Goal: Task Accomplishment & Management: Use online tool/utility

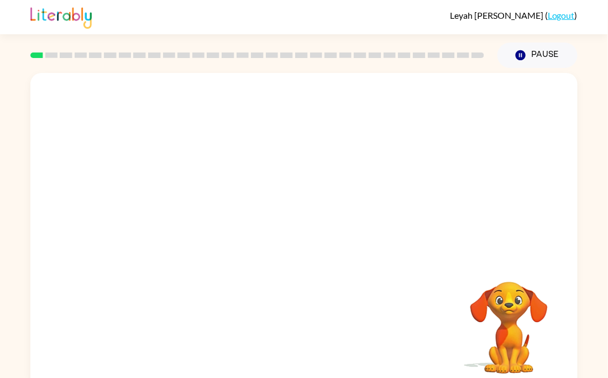
click at [493, 179] on div at bounding box center [303, 166] width 547 height 186
click at [509, 56] on button "Pause Pause" at bounding box center [537, 55] width 80 height 25
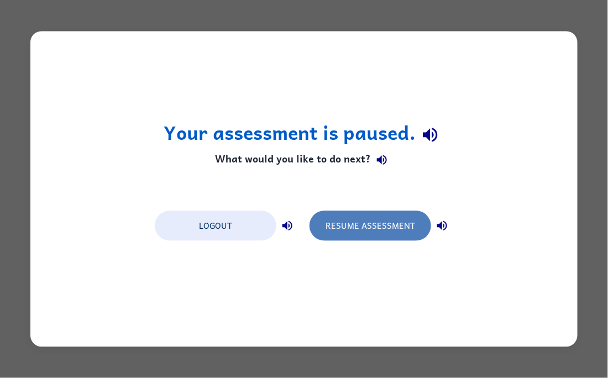
click at [324, 212] on button "Resume Assessment" at bounding box center [370, 226] width 122 height 30
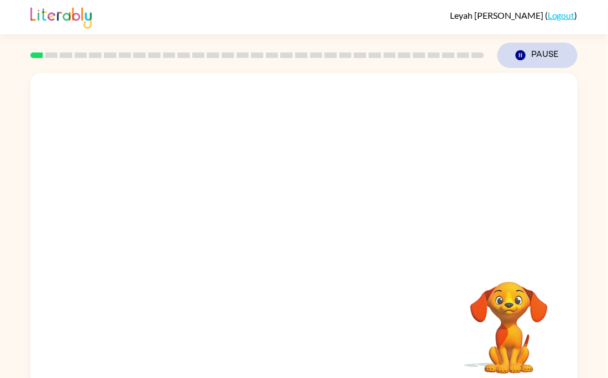
click at [563, 49] on button "Pause Pause" at bounding box center [537, 55] width 80 height 25
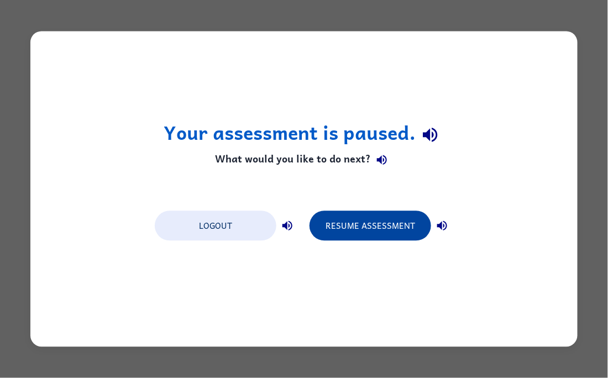
click at [337, 216] on button "Resume Assessment" at bounding box center [370, 226] width 122 height 30
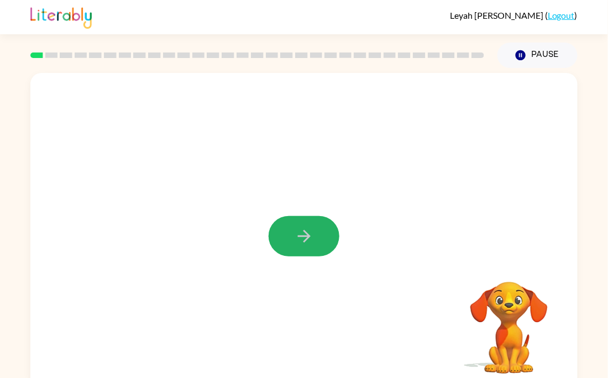
click at [303, 240] on icon "button" at bounding box center [303, 235] width 19 height 19
click at [495, 352] on video "Your browser must support playing .mp4 files to use Literably. Please try using…" at bounding box center [508, 320] width 110 height 110
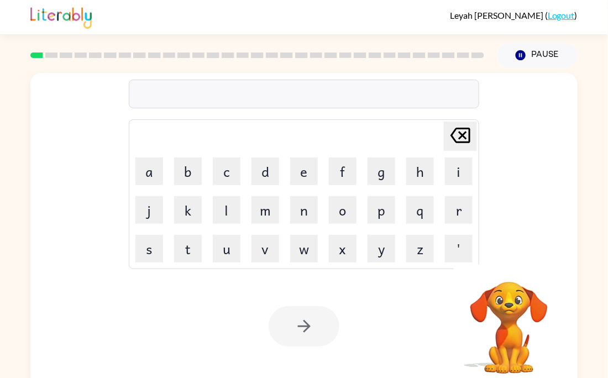
click at [513, 317] on video "Your browser must support playing .mp4 files to use Literably. Please try using…" at bounding box center [508, 320] width 110 height 110
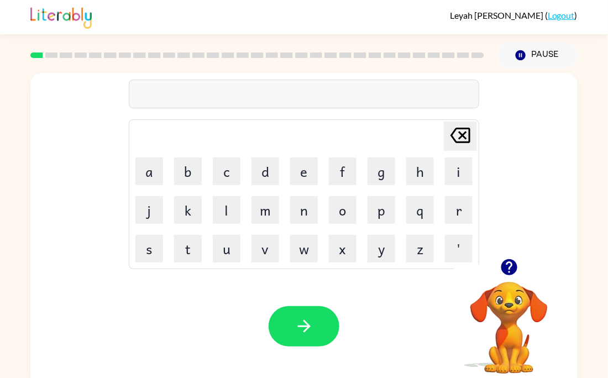
click at [513, 316] on video "Your browser must support playing .mp4 files to use Literably. Please try using…" at bounding box center [508, 320] width 110 height 110
click at [505, 261] on icon "button" at bounding box center [508, 267] width 16 height 16
click at [444, 341] on div "Your browser must support playing .mp4 files to use Literably. Please try using…" at bounding box center [303, 326] width 547 height 124
click at [504, 266] on icon "button" at bounding box center [508, 267] width 16 height 16
click at [506, 295] on video "Your browser must support playing .mp4 files to use Literably. Please try using…" at bounding box center [508, 320] width 110 height 110
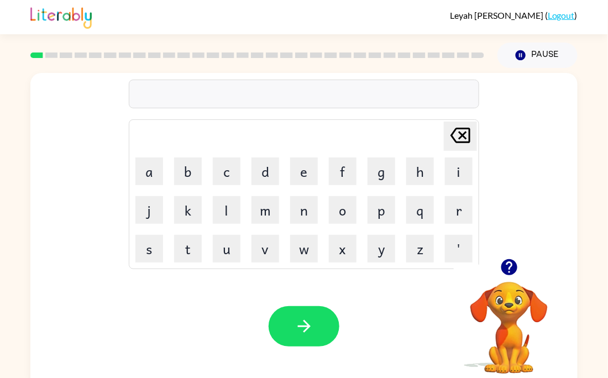
click at [440, 160] on td "i" at bounding box center [459, 171] width 38 height 38
click at [509, 265] on icon "button" at bounding box center [508, 267] width 16 height 16
click at [154, 249] on button "s" at bounding box center [149, 249] width 28 height 28
click at [224, 249] on button "u" at bounding box center [227, 249] width 28 height 28
click at [155, 243] on button "s" at bounding box center [149, 249] width 28 height 28
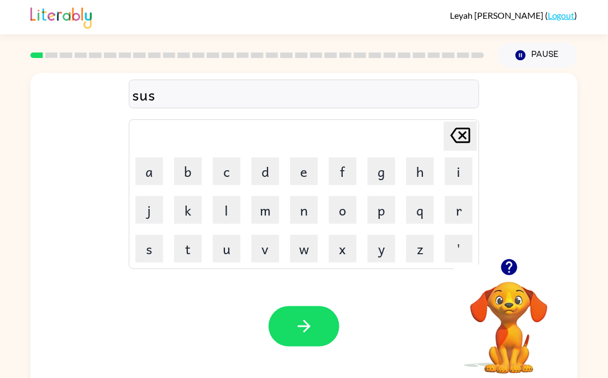
click at [143, 91] on div "sus" at bounding box center [304, 94] width 344 height 23
click at [149, 97] on div "sus" at bounding box center [304, 94] width 344 height 23
click at [303, 321] on icon "button" at bounding box center [303, 326] width 13 height 13
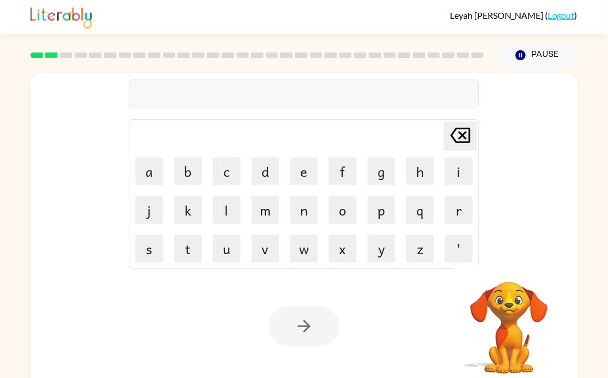
click at [523, 286] on video "Your browser must support playing .mp4 files to use Literably. Please try using…" at bounding box center [508, 320] width 110 height 110
click at [523, 340] on video "Your browser must support playing .mp4 files to use Literably. Please try using…" at bounding box center [508, 320] width 110 height 110
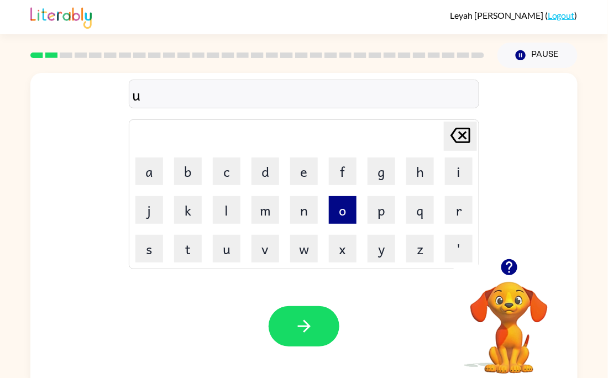
click at [335, 207] on button "o" at bounding box center [343, 210] width 28 height 28
type button "o"
click at [285, 298] on div "Your browser must support playing .mp4 files to use Literably. Please try using…" at bounding box center [303, 326] width 547 height 124
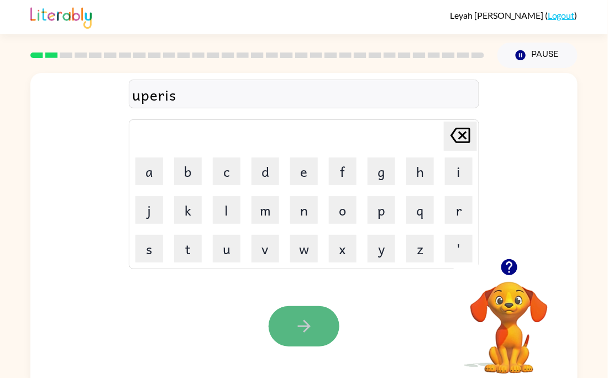
click at [294, 309] on button "button" at bounding box center [303, 326] width 71 height 40
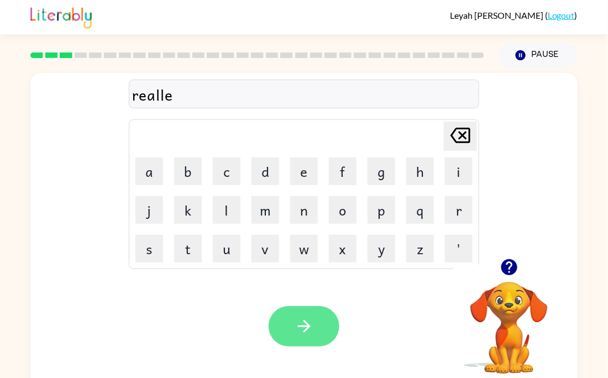
click at [303, 330] on icon "button" at bounding box center [303, 326] width 19 height 19
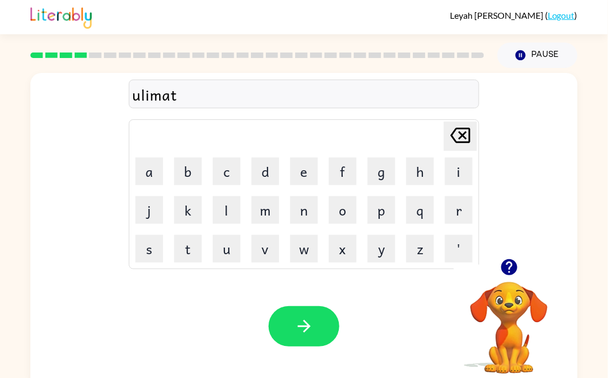
click at [309, 346] on div "Your browser must support playing .mp4 files to use Literably. Please try using…" at bounding box center [303, 326] width 547 height 124
click at [305, 338] on button "button" at bounding box center [303, 326] width 71 height 40
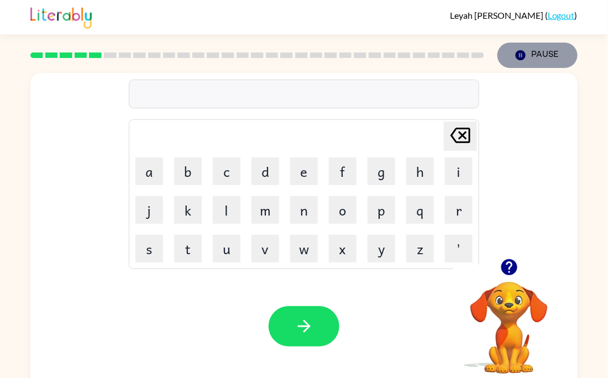
click at [535, 59] on button "Pause Pause" at bounding box center [537, 55] width 80 height 25
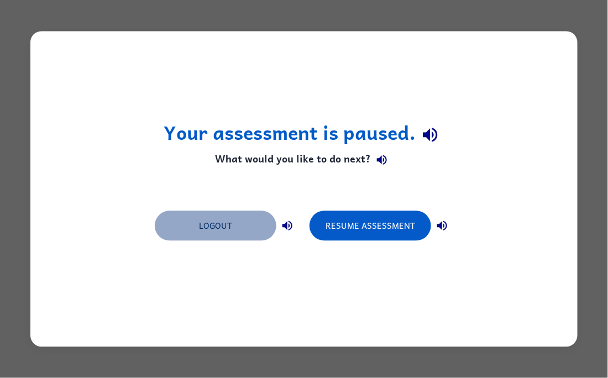
click at [245, 223] on button "Logout" at bounding box center [216, 226] width 122 height 30
